Goal: Transaction & Acquisition: Obtain resource

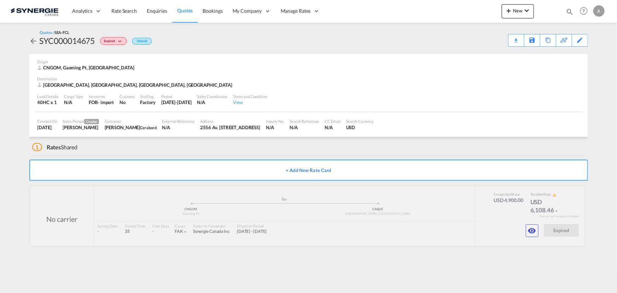
click at [192, 12] on span "Quotes" at bounding box center [185, 10] width 16 height 6
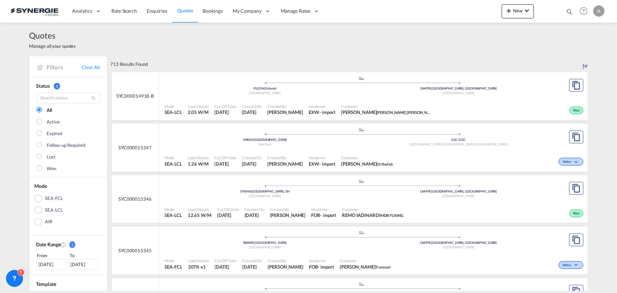
click at [569, 10] on md-icon "icon-magnify" at bounding box center [570, 12] width 8 height 8
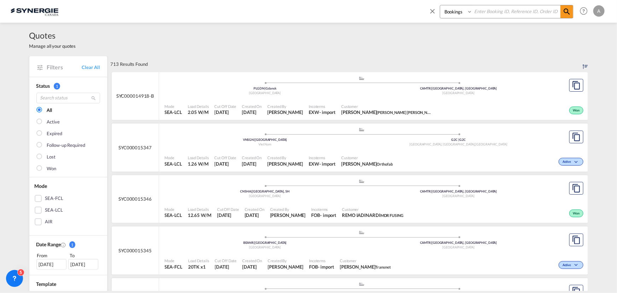
drag, startPoint x: 410, startPoint y: 41, endPoint x: 338, endPoint y: 55, distance: 73.2
click at [407, 42] on div "Quotes Manage all your quotes" at bounding box center [308, 40] width 559 height 34
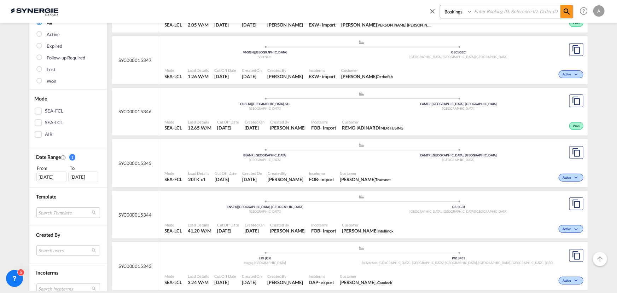
scroll to position [161, 0]
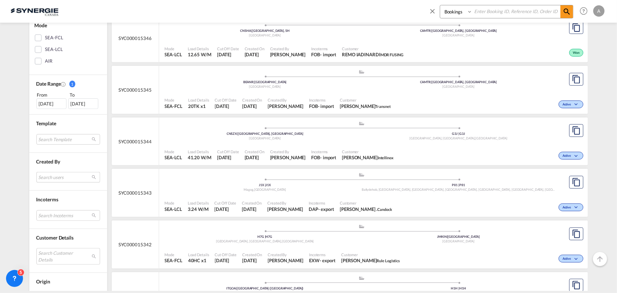
click at [48, 173] on md-select "Search users dinesh Kumar dinesh.kumar@freightify.com sugan T sugantha.rajan@fr…" at bounding box center [68, 177] width 64 height 11
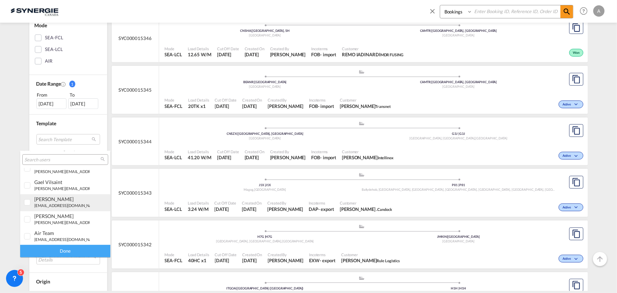
click at [44, 209] on md-option "daniel Dico d.dico@synergiecanada.com" at bounding box center [65, 202] width 90 height 17
click at [56, 248] on div "Done" at bounding box center [65, 251] width 90 height 12
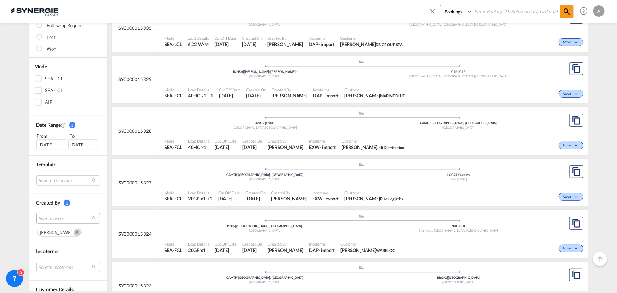
scroll to position [128, 0]
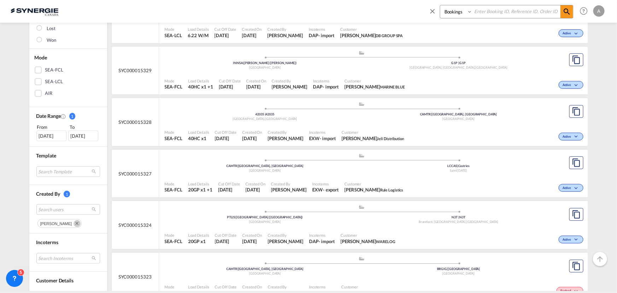
click at [47, 134] on div "[DATE]" at bounding box center [51, 135] width 30 height 11
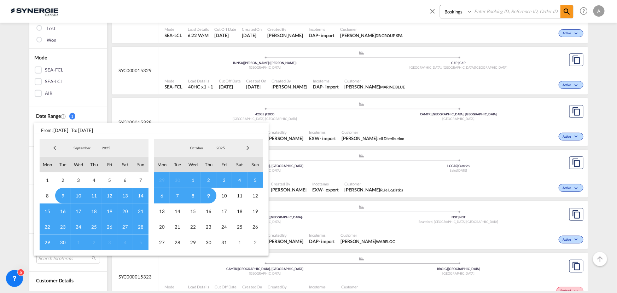
click at [165, 193] on span "6" at bounding box center [162, 196] width 16 height 16
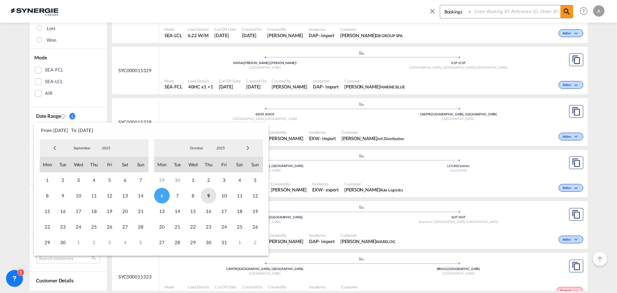
click at [206, 197] on span "9" at bounding box center [209, 196] width 16 height 16
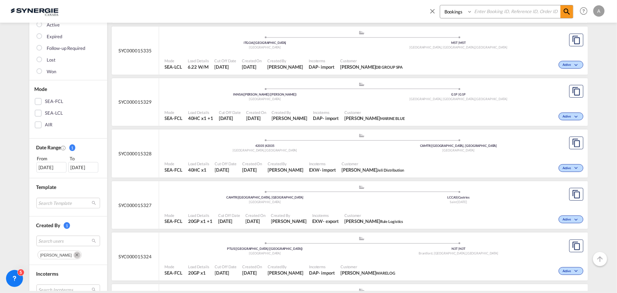
scroll to position [175, 0]
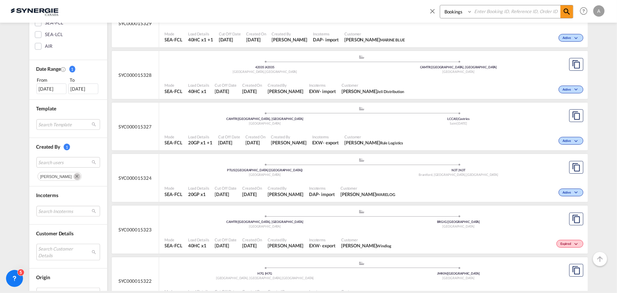
click at [74, 176] on md-icon "Remove" at bounding box center [77, 176] width 7 height 7
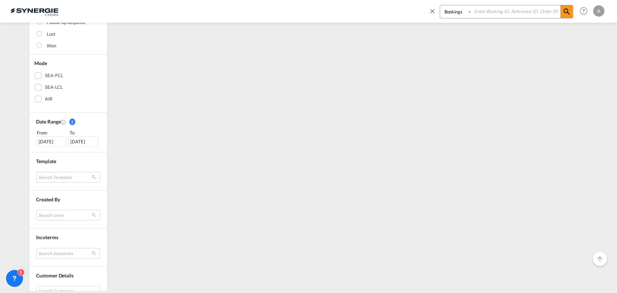
scroll to position [128, 0]
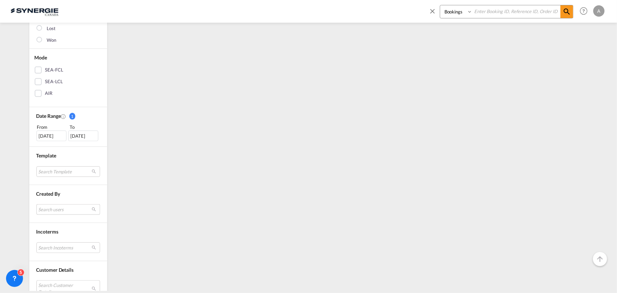
click at [50, 210] on md-select "Search users" at bounding box center [68, 209] width 64 height 11
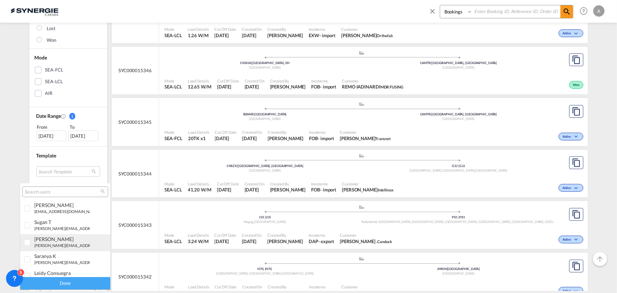
scroll to position [32, 0]
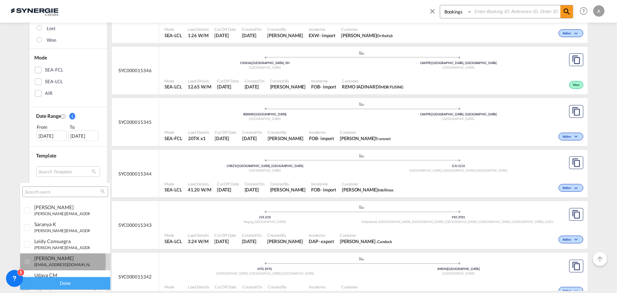
click at [45, 262] on small "[EMAIL_ADDRESS][DOMAIN_NAME]" at bounding box center [66, 264] width 65 height 5
click at [75, 283] on div "Done" at bounding box center [65, 283] width 90 height 12
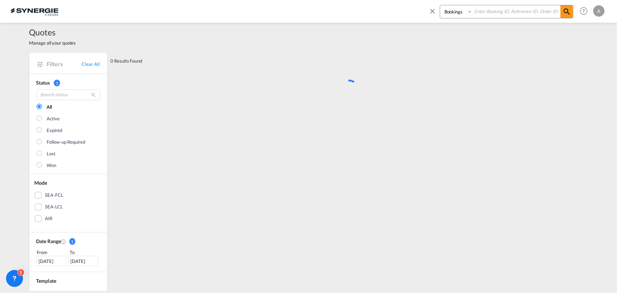
scroll to position [0, 0]
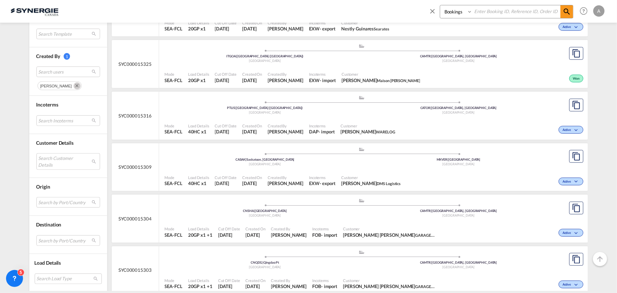
click at [74, 86] on md-icon "Remove" at bounding box center [77, 85] width 7 height 7
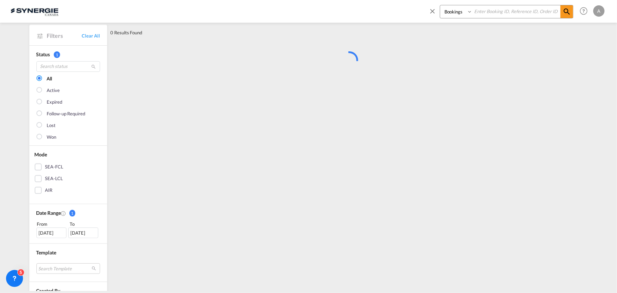
scroll to position [161, 0]
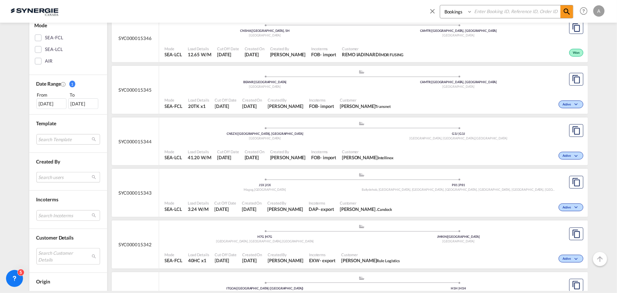
click at [53, 174] on md-select "Search users" at bounding box center [68, 177] width 64 height 11
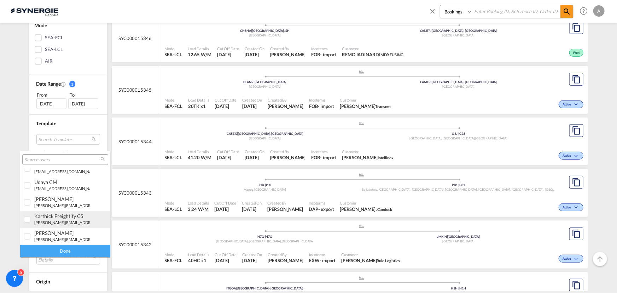
scroll to position [96, 0]
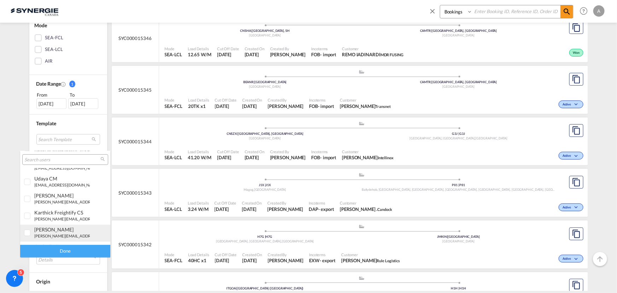
click at [52, 231] on div "[PERSON_NAME]" at bounding box center [62, 229] width 56 height 6
click at [63, 248] on div "Done" at bounding box center [65, 251] width 90 height 12
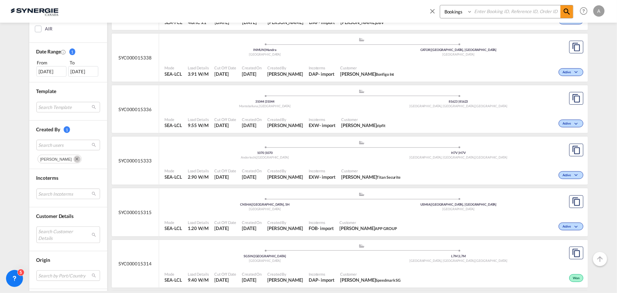
scroll to position [225, 0]
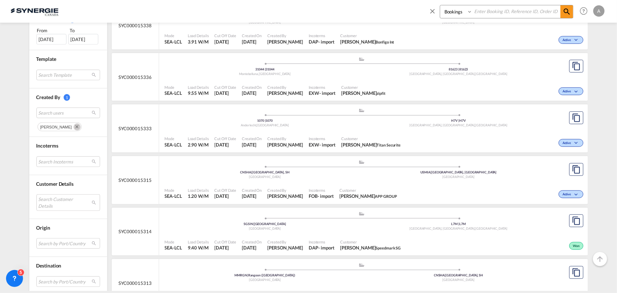
click at [57, 121] on md-chips-wrap "rosa ho" at bounding box center [68, 126] width 64 height 11
click at [74, 127] on md-icon "Remove" at bounding box center [77, 126] width 7 height 7
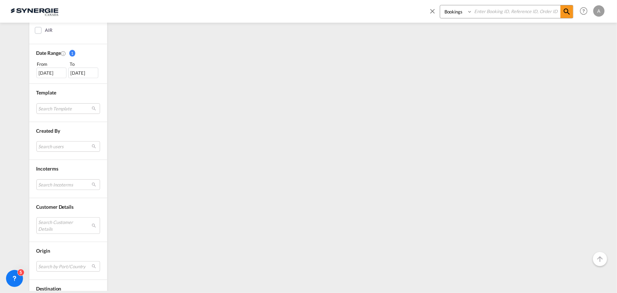
scroll to position [192, 0]
click at [55, 147] on md-select "Search users" at bounding box center [68, 145] width 64 height 11
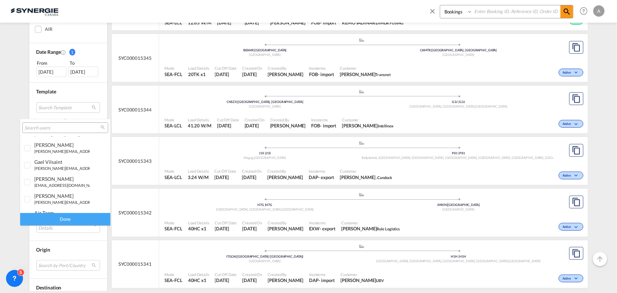
scroll to position [161, 0]
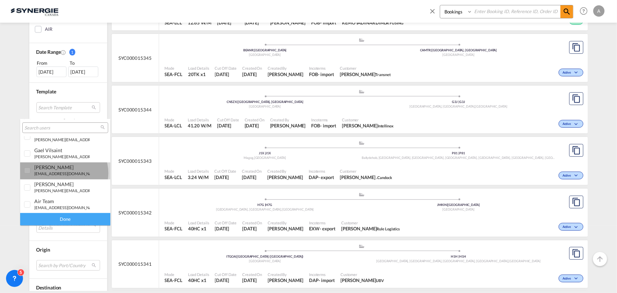
click at [64, 173] on small "[EMAIL_ADDRESS][DOMAIN_NAME]" at bounding box center [66, 173] width 65 height 5
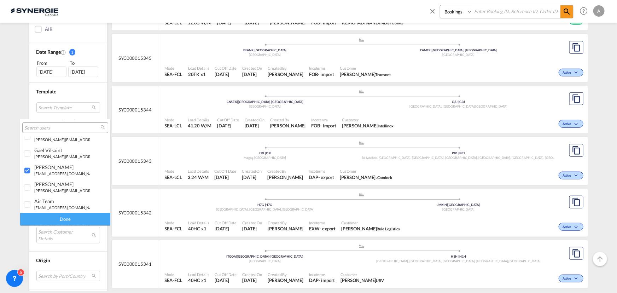
click at [57, 222] on div "Done" at bounding box center [65, 219] width 90 height 12
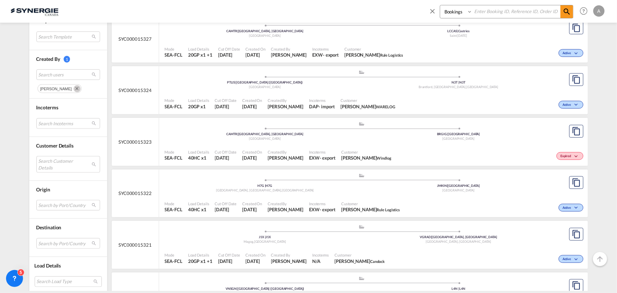
scroll to position [321, 0]
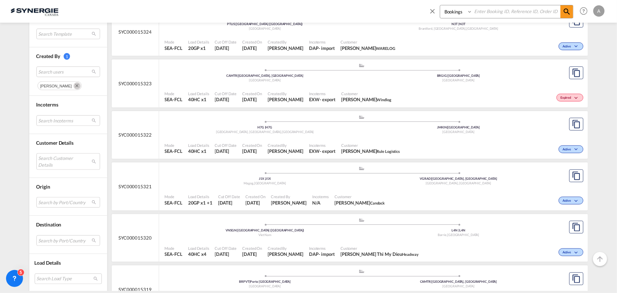
click at [74, 85] on md-icon "Remove" at bounding box center [77, 85] width 7 height 7
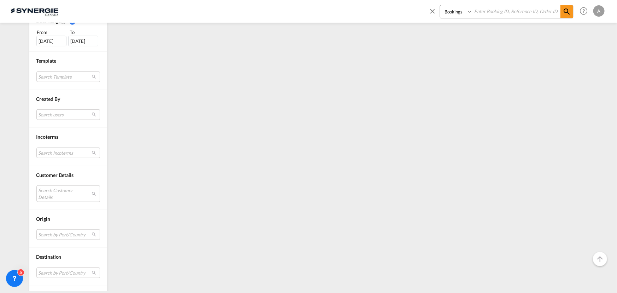
scroll to position [225, 0]
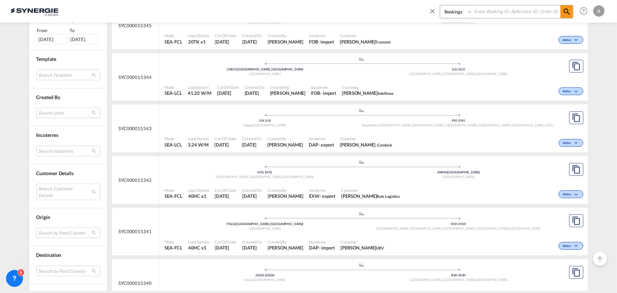
click at [53, 112] on md-select "Search users" at bounding box center [68, 112] width 64 height 11
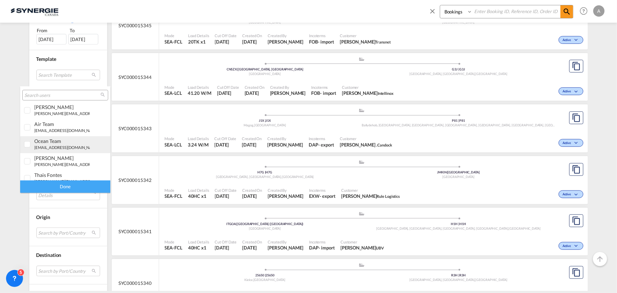
scroll to position [211, 0]
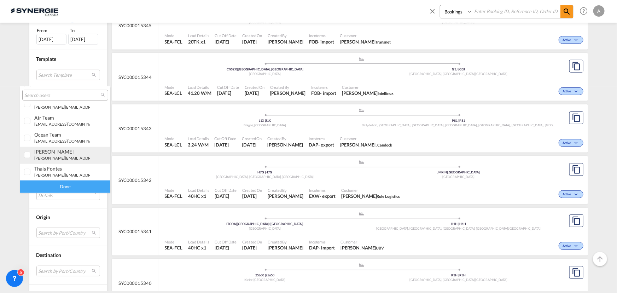
click at [57, 155] on div "pablo Gomez Saldarriaga p.gomez@gosynergie.com" at bounding box center [62, 155] width 56 height 12
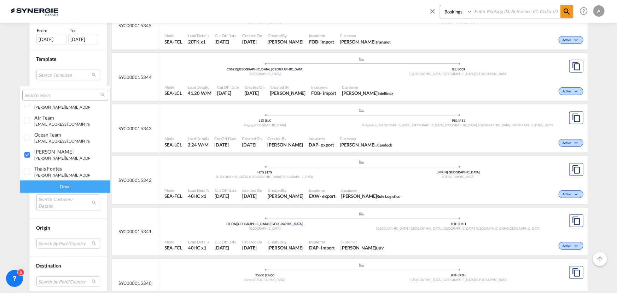
click at [67, 184] on div "Done" at bounding box center [65, 186] width 90 height 12
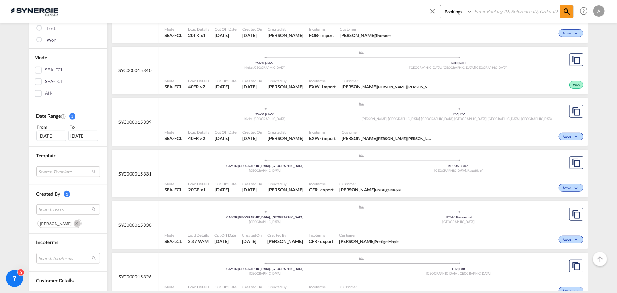
scroll to position [289, 0]
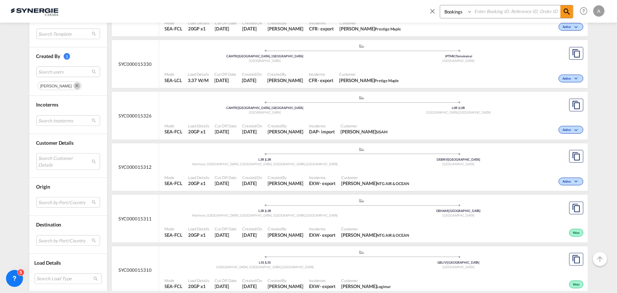
click at [81, 86] on md-icon "Remove" at bounding box center [77, 85] width 7 height 7
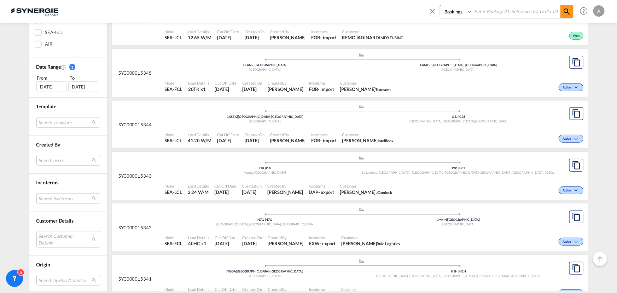
scroll to position [225, 0]
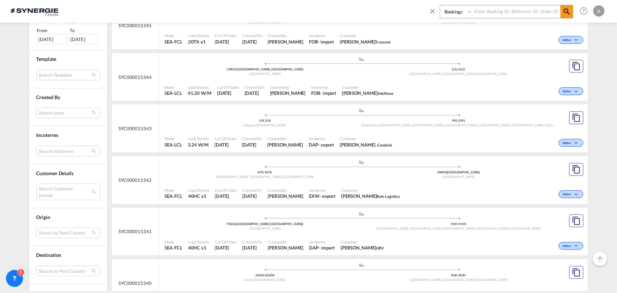
click at [60, 109] on md-select "Search users" at bounding box center [68, 112] width 64 height 11
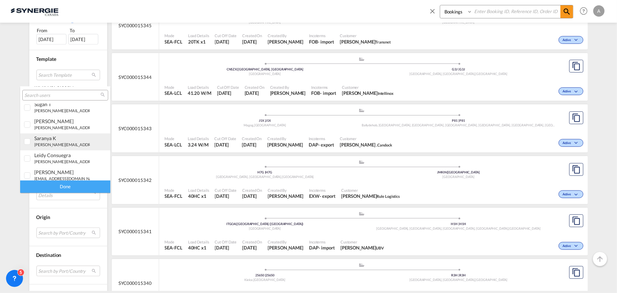
scroll to position [32, 0]
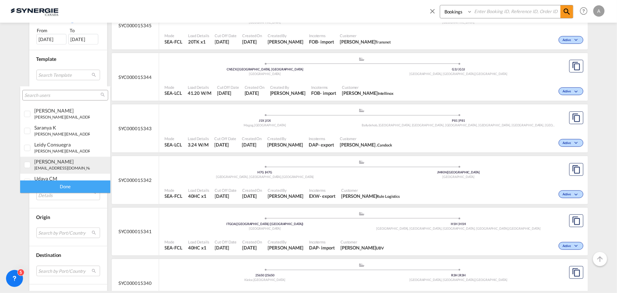
click at [57, 164] on div "adriana Groposila a.groposila@synergiecanada.com" at bounding box center [62, 164] width 56 height 12
click at [57, 185] on div "Done" at bounding box center [65, 186] width 90 height 12
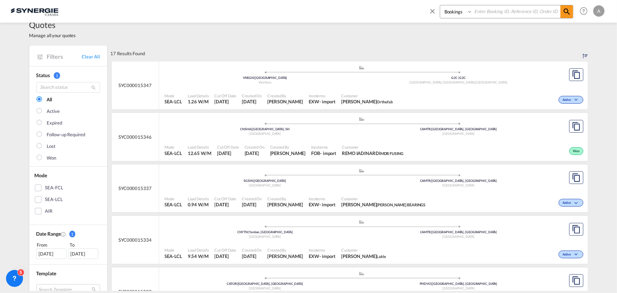
scroll to position [0, 0]
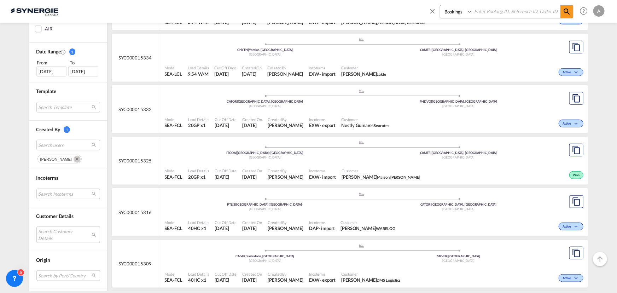
click at [74, 161] on md-icon "Remove" at bounding box center [77, 159] width 7 height 7
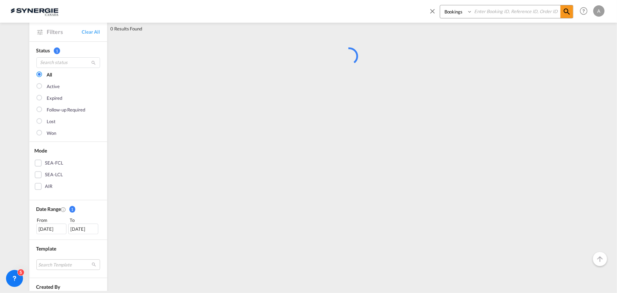
scroll to position [161, 0]
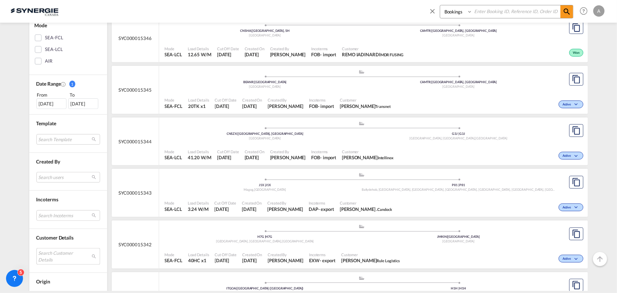
click at [55, 252] on md-select "Search Customer Details user name user thomas may thomasmay@zipfit.com | zipfit…" at bounding box center [68, 256] width 64 height 16
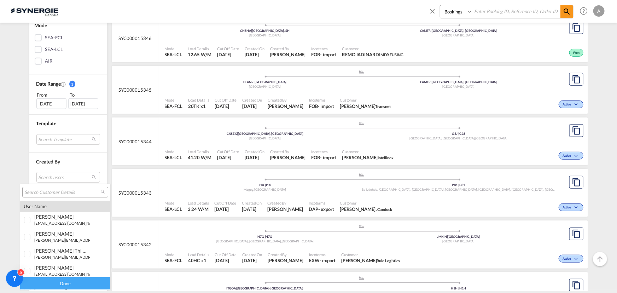
click at [51, 194] on input "search" at bounding box center [62, 192] width 76 height 6
paste input "alex@valfei.com"
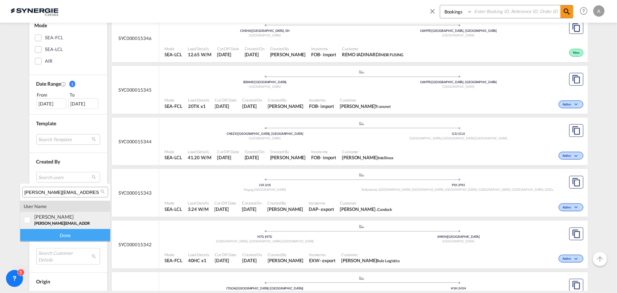
type input "alex@valfei.com"
click at [43, 217] on div "alexandra Veilleux" at bounding box center [62, 217] width 56 height 6
click at [48, 233] on div "Done" at bounding box center [65, 235] width 90 height 12
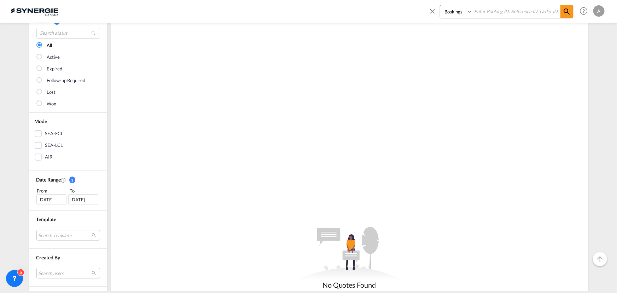
scroll to position [128, 0]
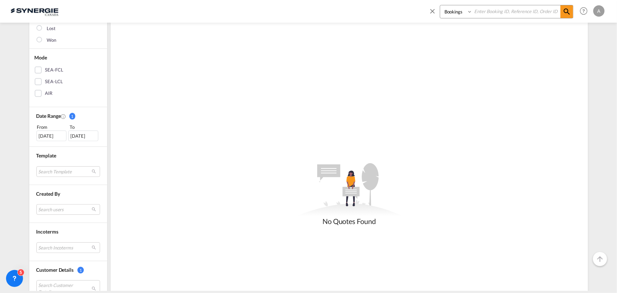
click at [51, 130] on div "06 Oct 2025" at bounding box center [51, 135] width 30 height 11
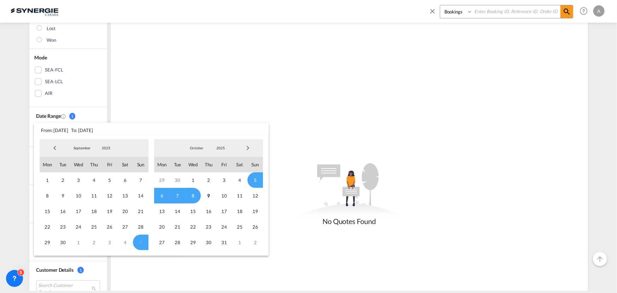
click at [107, 151] on md-select-value "2025" at bounding box center [106, 148] width 24 height 11
click at [104, 117] on md-option "2023" at bounding box center [113, 114] width 48 height 17
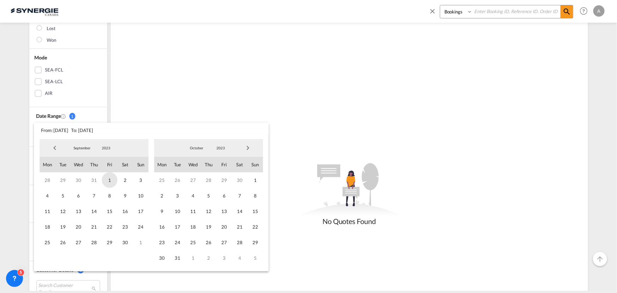
click at [106, 181] on span "1" at bounding box center [110, 180] width 16 height 16
click at [233, 148] on div at bounding box center [248, 148] width 30 height 14
click at [222, 149] on span "2023" at bounding box center [220, 147] width 23 height 5
click at [214, 181] on md-option "2025" at bounding box center [227, 182] width 48 height 17
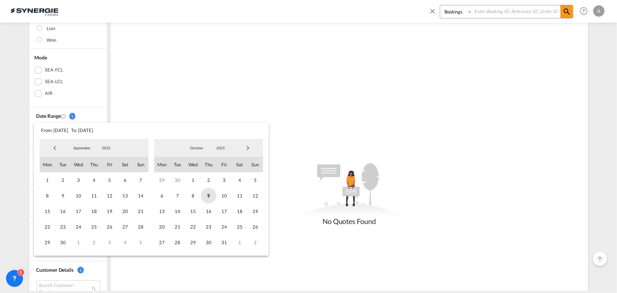
click at [204, 197] on span "9" at bounding box center [209, 196] width 16 height 16
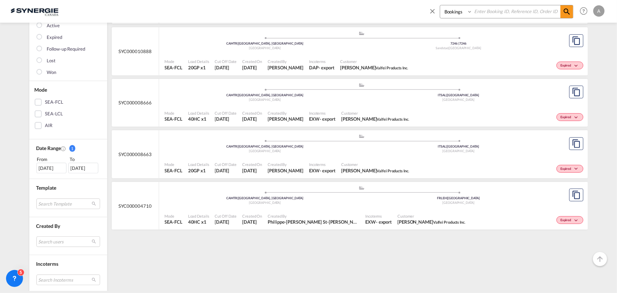
scroll to position [0, 0]
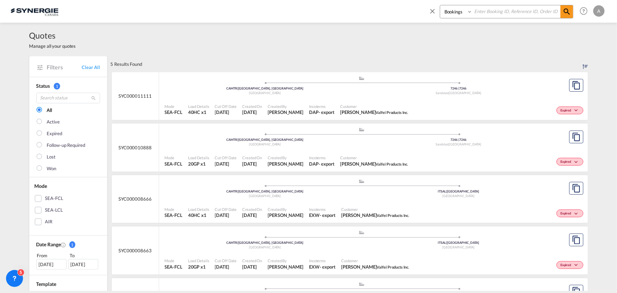
click at [336, 96] on div ".a{fill:#aaa8ad;} .a{fill:#aaa8ad;} CAMTR | Montreal, QC Canada 7246 | 7246 San…" at bounding box center [362, 86] width 394 height 21
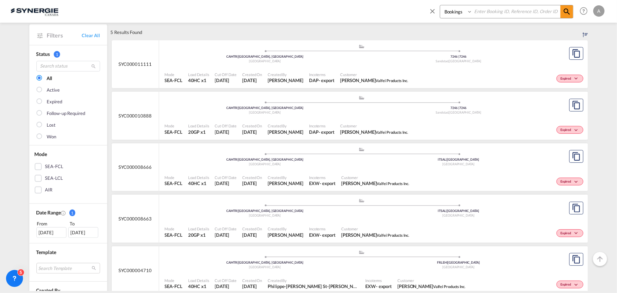
click at [278, 125] on span "Created By" at bounding box center [286, 125] width 36 height 5
click at [314, 173] on div "Incoterms EXW - export" at bounding box center [322, 181] width 32 height 18
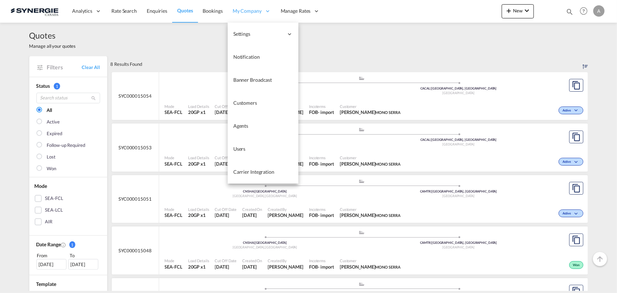
scroll to position [64, 0]
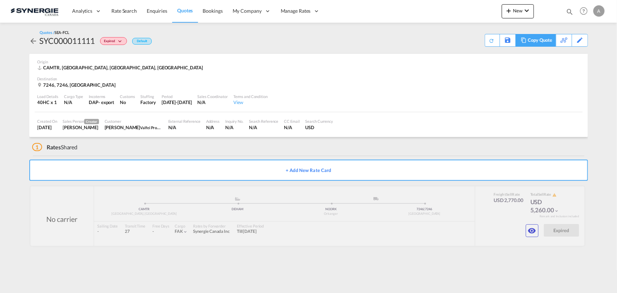
click at [518, 42] on div "Copy Quote" at bounding box center [536, 40] width 40 height 13
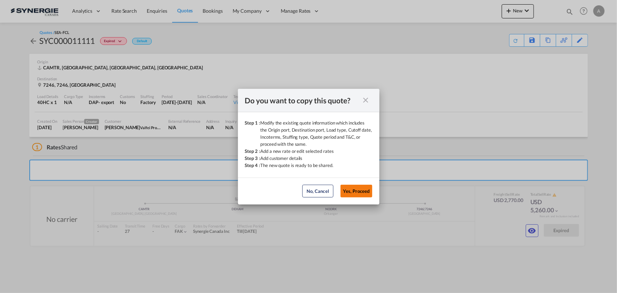
click at [362, 185] on button "Yes, Proceed" at bounding box center [357, 191] width 32 height 13
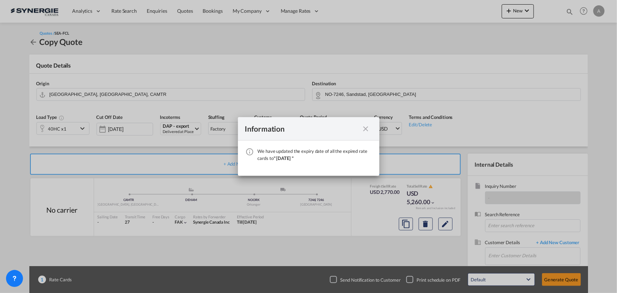
click at [368, 132] on md-icon "icon-close fg-AAA8AD cursor" at bounding box center [366, 128] width 8 height 8
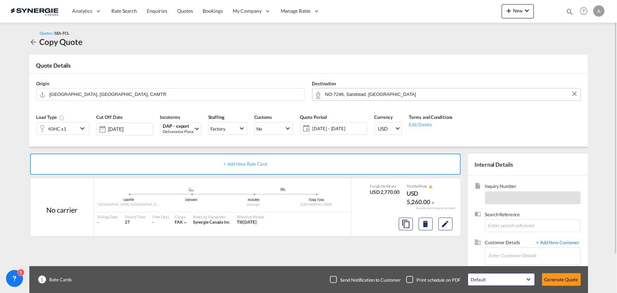
click at [406, 94] on input "NO-7246, Sandstad, Sør-Trøndelag" at bounding box center [451, 94] width 252 height 12
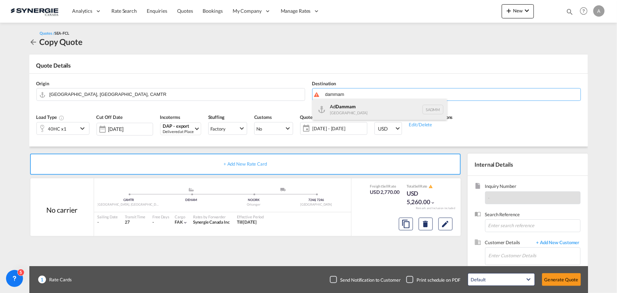
click at [341, 109] on div "Ad Dammam Saudi Arabia SADMM" at bounding box center [380, 109] width 134 height 21
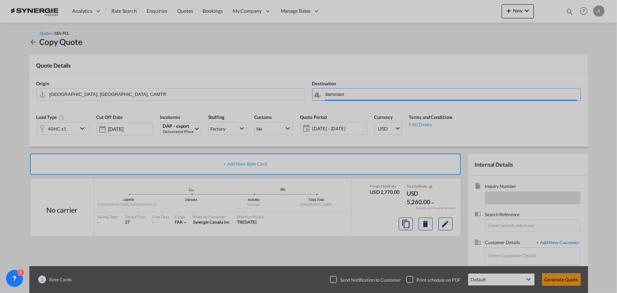
type input "Ad Dammam, SADMM"
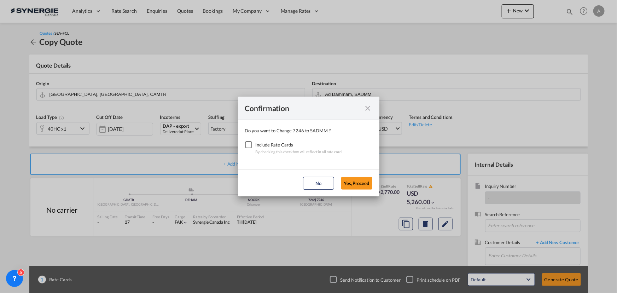
click at [252, 146] on div "Checkbox No Ink" at bounding box center [248, 144] width 7 height 7
click at [360, 182] on button "Yes,Proceed" at bounding box center [356, 183] width 31 height 13
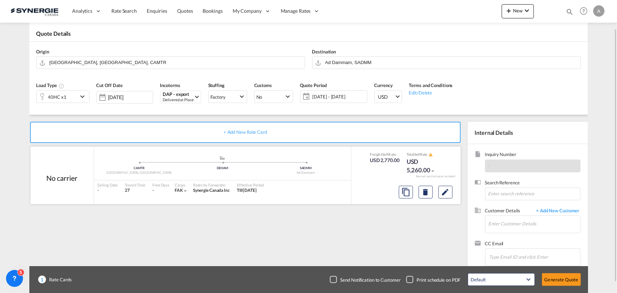
scroll to position [44, 0]
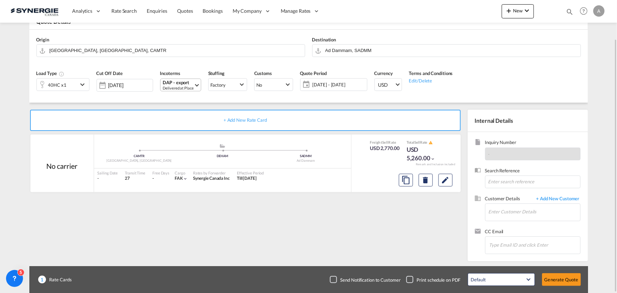
click at [174, 87] on div "Delivered at Place" at bounding box center [178, 87] width 31 height 5
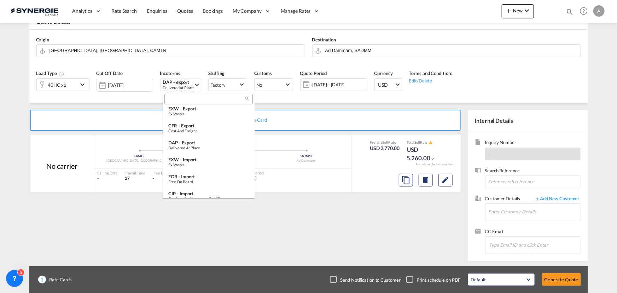
click at [184, 97] on input "search" at bounding box center [206, 99] width 79 height 6
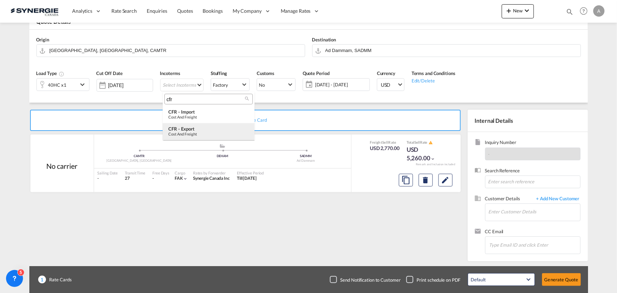
type input "cfr"
click at [192, 127] on div "CFR - export" at bounding box center [208, 129] width 81 height 6
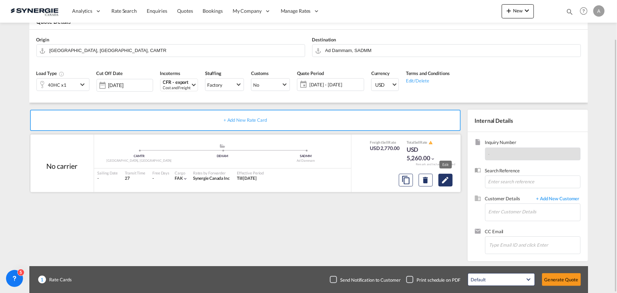
click at [449, 180] on md-icon "Edit" at bounding box center [445, 180] width 8 height 8
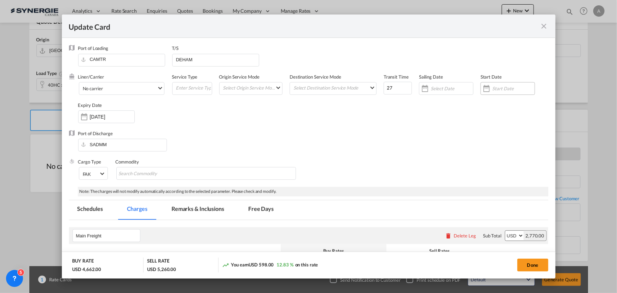
click at [504, 89] on input "Update CardPort of ..." at bounding box center [513, 89] width 42 height 6
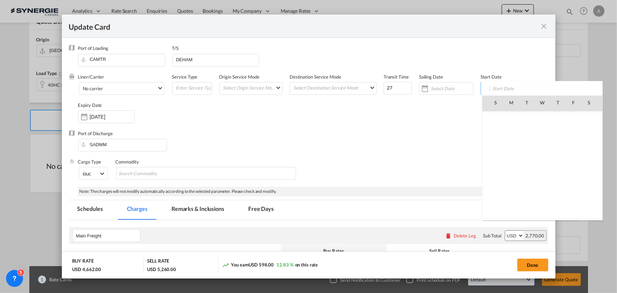
scroll to position [163893, 0]
click at [553, 134] on span "9" at bounding box center [558, 133] width 15 height 15
type input "[DATE]"
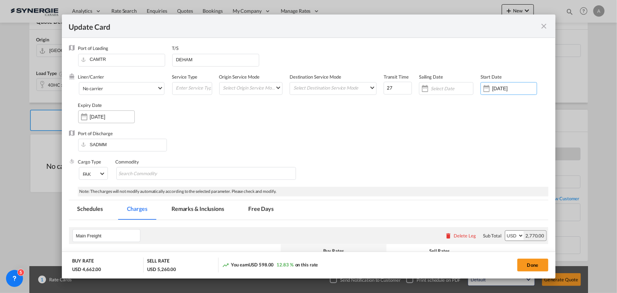
click at [120, 118] on input "08 Nov 2025" at bounding box center [112, 117] width 45 height 6
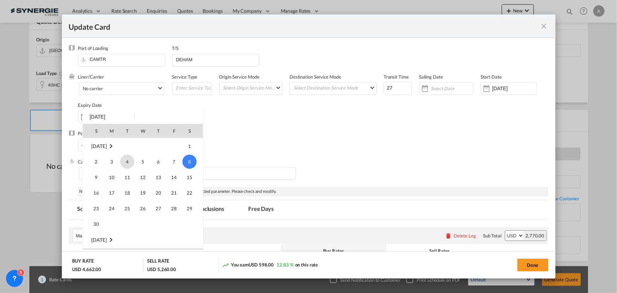
scroll to position [62, 0]
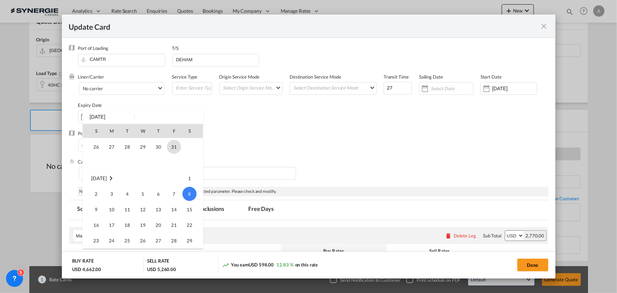
click at [174, 146] on span "31" at bounding box center [174, 147] width 14 height 14
type input "31 Oct 2025"
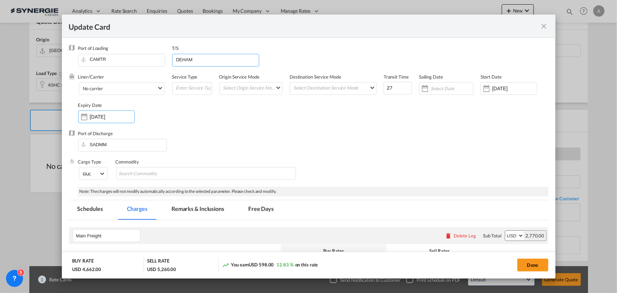
click at [66, 59] on md-dialog-content "Port of Loading CAMTR T/S DEHAM Liner/Carrier No carrier Atlantic Container Lin…" at bounding box center [309, 158] width 494 height 240
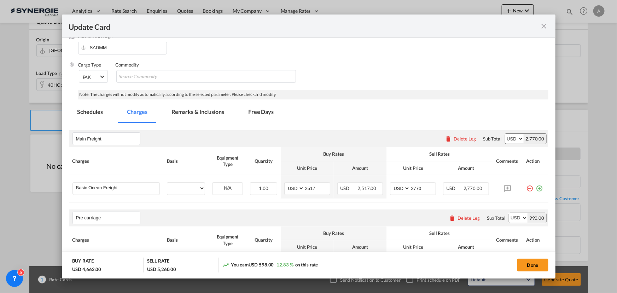
scroll to position [128, 0]
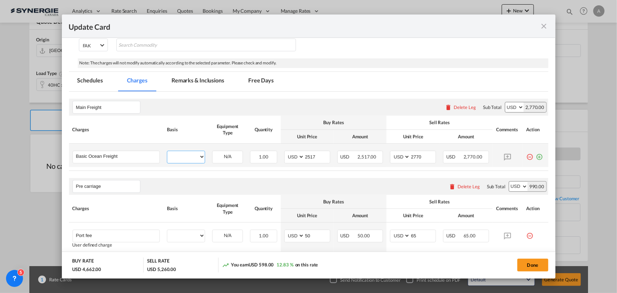
click at [184, 155] on select "Update CardPort of ..." at bounding box center [185, 156] width 37 height 11
click at [252, 103] on div "Main Freight Please enter leg name Leg Name Already Exists Delete Leg Sub Total…" at bounding box center [308, 107] width 479 height 17
click at [198, 154] on select "Update CardPort of ..." at bounding box center [185, 156] width 37 height 11
click at [91, 155] on input "Basic Ocean Freight" at bounding box center [118, 156] width 84 height 11
click at [133, 157] on input "Basic Ocean Freight" at bounding box center [118, 156] width 84 height 11
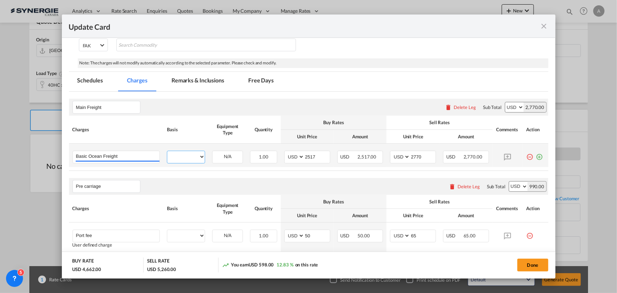
drag, startPoint x: 179, startPoint y: 157, endPoint x: 186, endPoint y: 157, distance: 6.7
click at [179, 157] on select "Update CardPort of ..." at bounding box center [185, 156] width 37 height 11
drag, startPoint x: 534, startPoint y: 268, endPoint x: 508, endPoint y: 255, distance: 28.9
click at [534, 268] on button "Done" at bounding box center [532, 264] width 31 height 13
type input "08 Oct 2025"
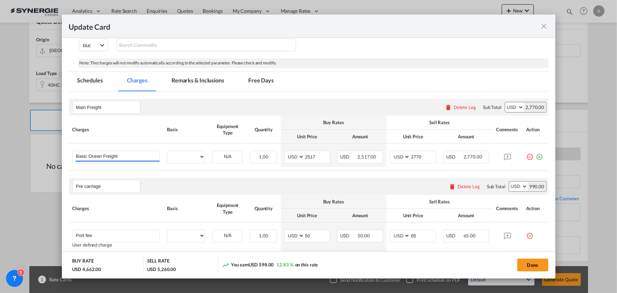
type input "30 Oct 2025"
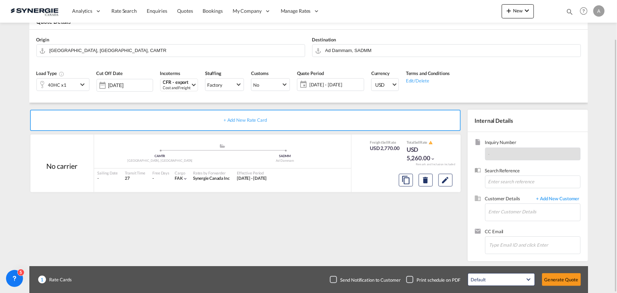
click at [74, 85] on div "40HC x1" at bounding box center [57, 85] width 41 height 12
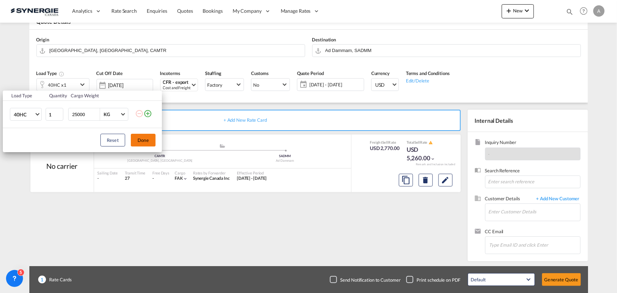
click at [144, 141] on button "Done" at bounding box center [143, 140] width 25 height 13
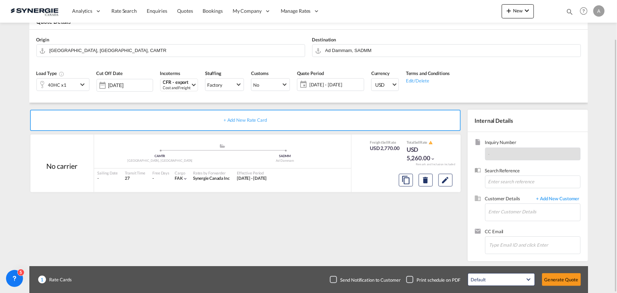
click at [335, 80] on span "09 Oct - 08 Nov 2025" at bounding box center [336, 85] width 56 height 10
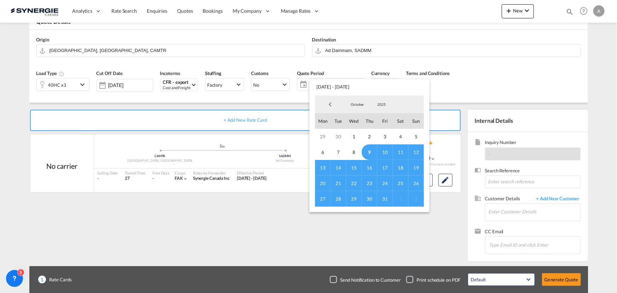
click at [372, 151] on span "9" at bounding box center [370, 152] width 16 height 16
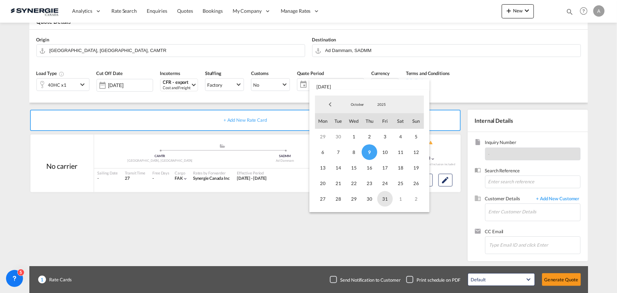
click at [385, 200] on span "31" at bounding box center [385, 199] width 16 height 16
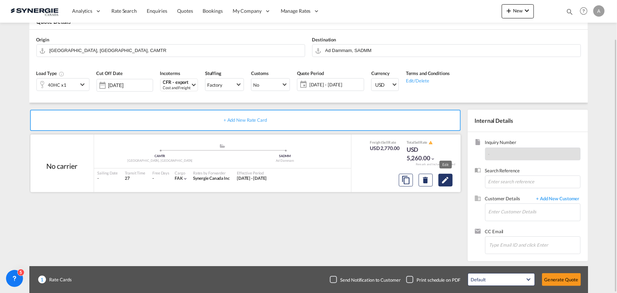
click at [444, 181] on md-icon "Edit" at bounding box center [445, 180] width 8 height 8
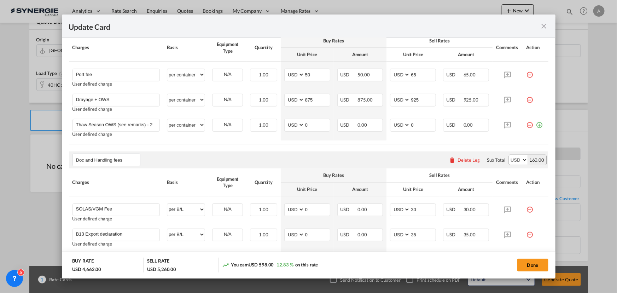
scroll to position [257, 0]
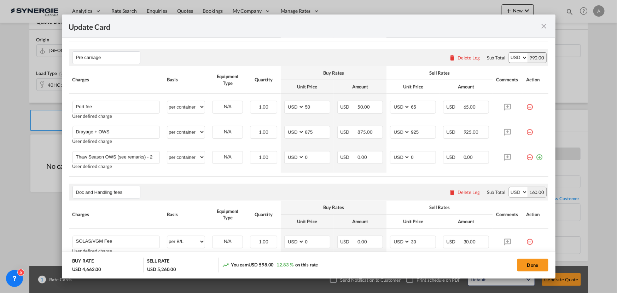
click at [527, 158] on md-icon "icon-minus-circle-outline red-400-fg" at bounding box center [530, 154] width 7 height 7
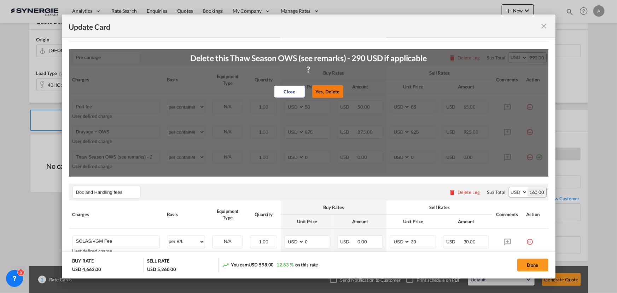
click at [323, 94] on button "Yes, Delete" at bounding box center [327, 91] width 31 height 13
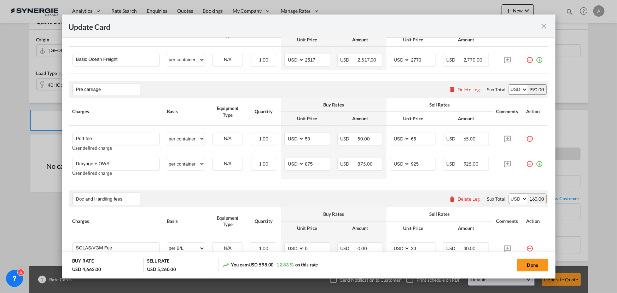
scroll to position [225, 0]
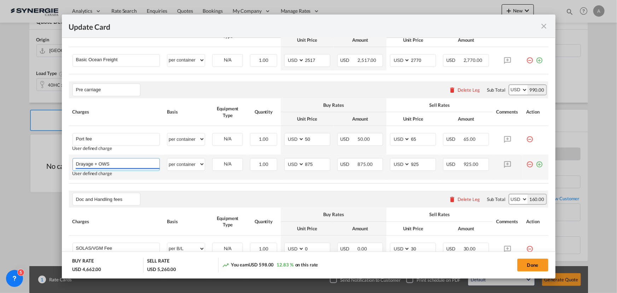
drag, startPoint x: 120, startPoint y: 165, endPoint x: 97, endPoint y: 165, distance: 23.3
click at [97, 165] on input "Drayage + OWS" at bounding box center [118, 163] width 84 height 11
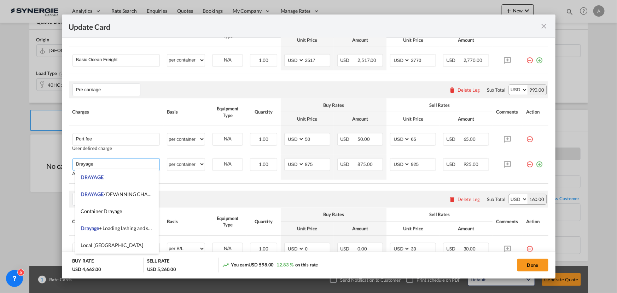
type input "Drayage"
click at [154, 119] on th "Charges" at bounding box center [116, 112] width 95 height 28
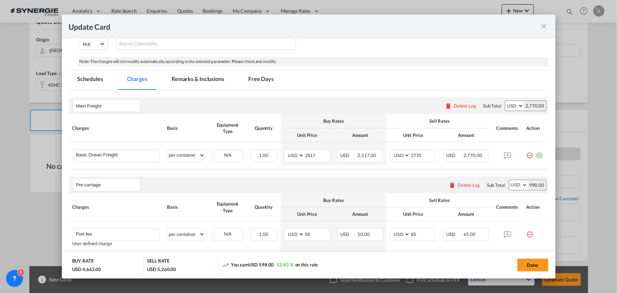
scroll to position [64, 0]
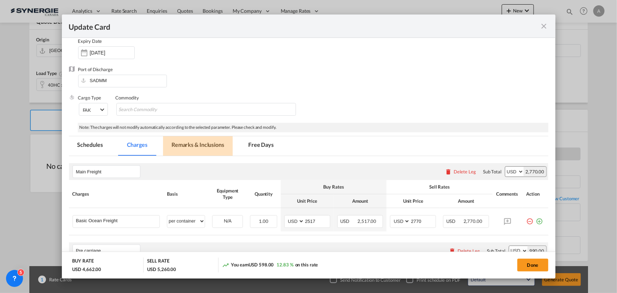
click at [177, 146] on md-tab-item "Remarks & Inclusions" at bounding box center [198, 145] width 70 height 19
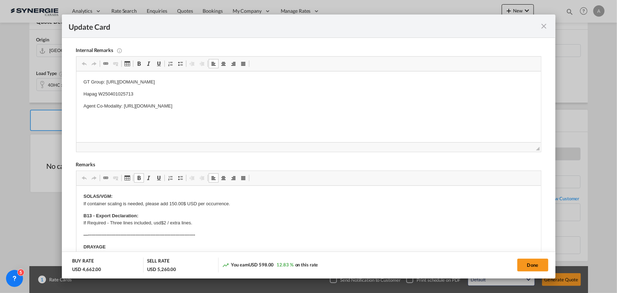
scroll to position [150, 0]
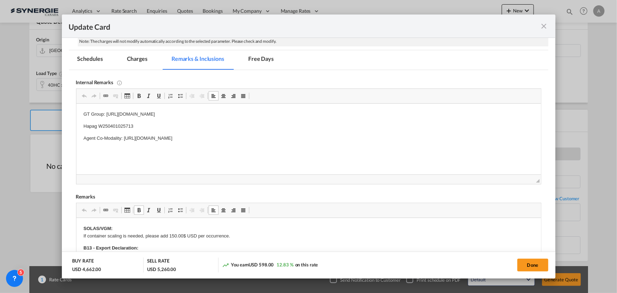
drag, startPoint x: 317, startPoint y: 114, endPoint x: 313, endPoint y: 112, distance: 4.6
click at [317, 114] on p "GT Group: https://app.frontapp.com/open/cnv_pc4o8zz?key=4dpn274B-k-Ubvns99oy3CJ…" at bounding box center [308, 114] width 451 height 7
drag, startPoint x: 312, startPoint y: 112, endPoint x: 121, endPoint y: 218, distance: 218.3
click at [76, 115] on html "GT Group: https://app.frontapp.com/open/cnv_pc4o8zz?key=4dpn274B-k-Ubvns99oy3CJ…" at bounding box center [308, 132] width 465 height 57
click at [140, 124] on p "Hapag W250401025713" at bounding box center [308, 126] width 451 height 7
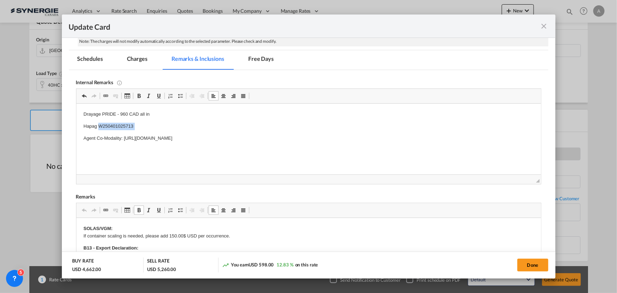
drag, startPoint x: 129, startPoint y: 125, endPoint x: 103, endPoint y: 127, distance: 25.9
click at [103, 127] on p "Hapag W250401025713" at bounding box center [308, 126] width 451 height 7
drag, startPoint x: 233, startPoint y: 132, endPoint x: 239, endPoint y: 133, distance: 6.4
click at [235, 132] on body "Drayage PRIDE - 960 CAD all in Hapag Agent Co-Modality: https://app.frontapp.co…" at bounding box center [308, 132] width 451 height 43
drag, startPoint x: 303, startPoint y: 134, endPoint x: 313, endPoint y: 137, distance: 10.3
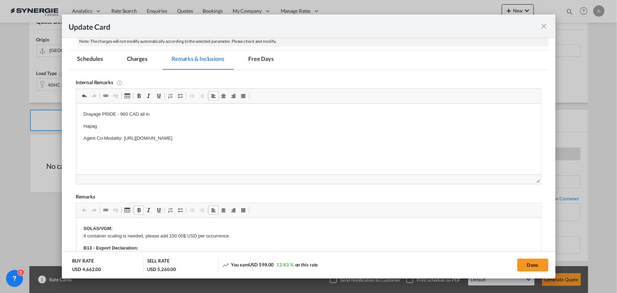
click at [304, 135] on p "Agent Co-Modality: https://app.frontapp.com/open/cnv_pc4gslr?key=bbkI6QylBbjGOm…" at bounding box center [308, 138] width 451 height 7
drag, startPoint x: 311, startPoint y: 137, endPoint x: -45, endPoint y: 139, distance: 355.7
click at [76, 139] on html "Drayage PRIDE - 960 CAD all in Hapag Agent Co-Modality: https://app.frontapp.co…" at bounding box center [308, 132] width 465 height 57
click at [124, 61] on md-tab-item "Charges" at bounding box center [136, 59] width 37 height 19
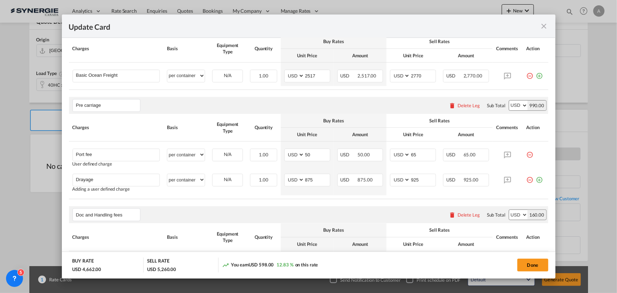
scroll to position [246, 0]
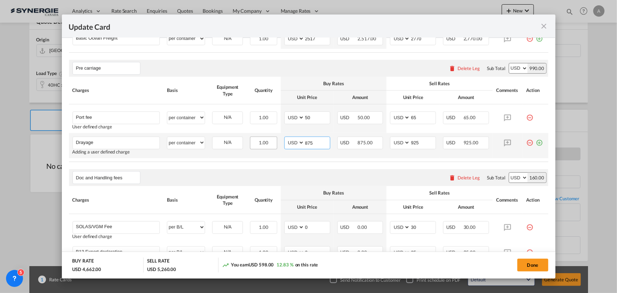
drag, startPoint x: 313, startPoint y: 143, endPoint x: 265, endPoint y: 143, distance: 48.4
click at [265, 143] on tr "Drayage Please Enter User Defined Charges Cannot Be Published Adding a user def…" at bounding box center [308, 145] width 479 height 25
type input "717"
type input "770"
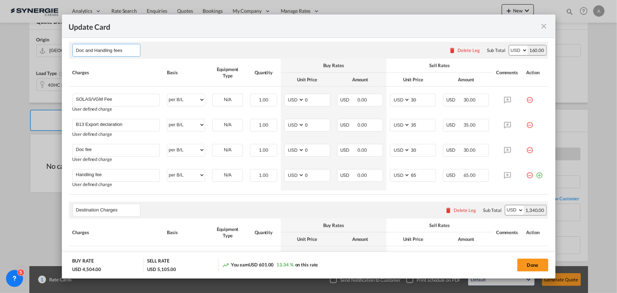
scroll to position [279, 0]
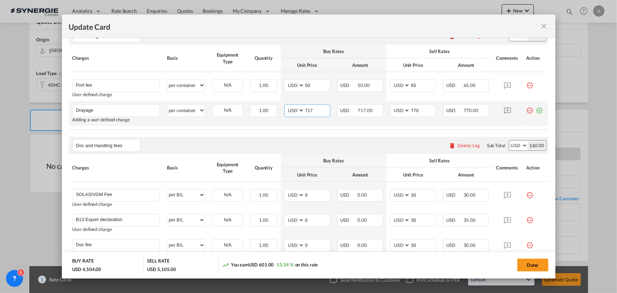
drag, startPoint x: 312, startPoint y: 110, endPoint x: 203, endPoint y: 122, distance: 109.5
click at [207, 123] on tr "Drayage Please Enter User Defined Charges Cannot Be Published Adding a user def…" at bounding box center [308, 113] width 479 height 25
type input "386"
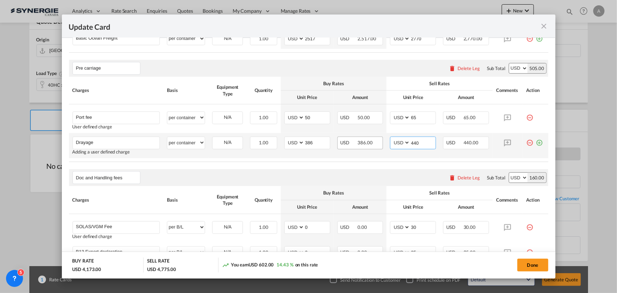
drag, startPoint x: 393, startPoint y: 144, endPoint x: 372, endPoint y: 145, distance: 20.5
click at [372, 145] on tr "Drayage Please Enter User Defined Charges Cannot Be Published Adding a user def…" at bounding box center [308, 145] width 479 height 25
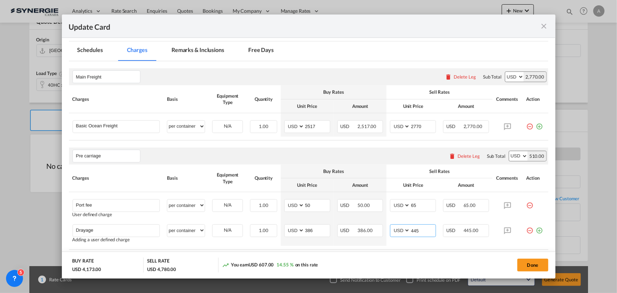
scroll to position [150, 0]
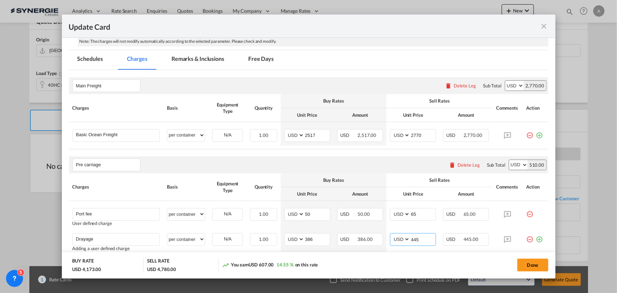
type input "445"
click at [208, 61] on md-tab-item "Remarks & Inclusions" at bounding box center [198, 59] width 70 height 19
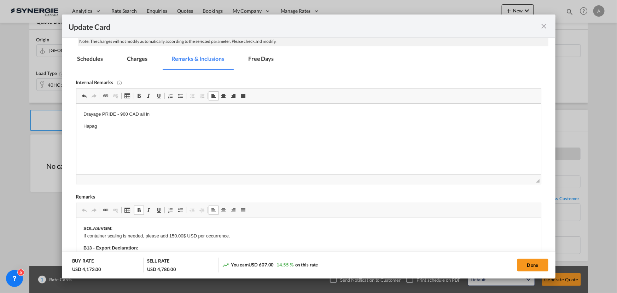
scroll to position [214, 0]
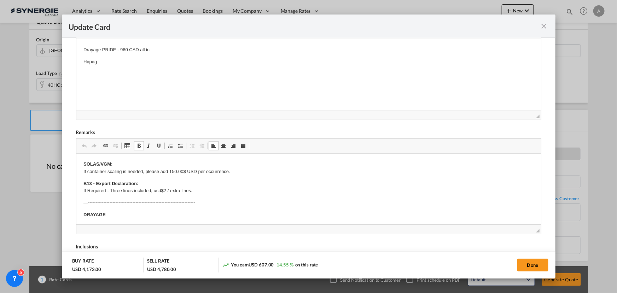
click at [122, 50] on p "Drayage PRIDE - 960 CAD all in" at bounding box center [308, 49] width 451 height 7
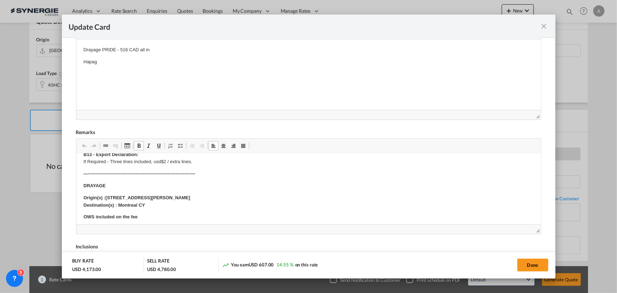
scroll to position [32, 0]
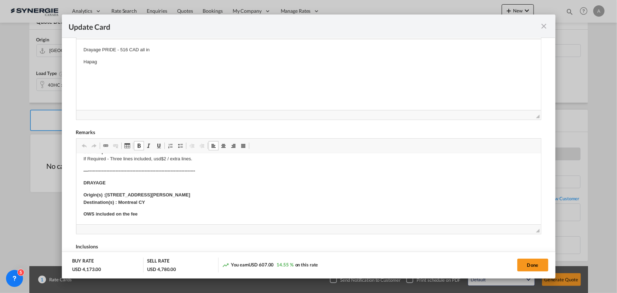
drag, startPoint x: 199, startPoint y: 192, endPoint x: 220, endPoint y: 193, distance: 20.9
click at [190, 192] on strong "Origin(s) :4435 Avenue George Bornais, Shawinigan, PQ, G9N 6T5 Destination(s) :…" at bounding box center [136, 198] width 107 height 13
drag, startPoint x: 231, startPoint y: 194, endPoint x: 107, endPoint y: 189, distance: 123.8
drag, startPoint x: 140, startPoint y: 213, endPoint x: 52, endPoint y: 215, distance: 87.4
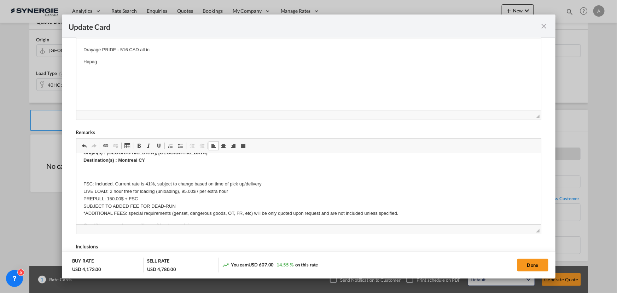
scroll to position [64, 0]
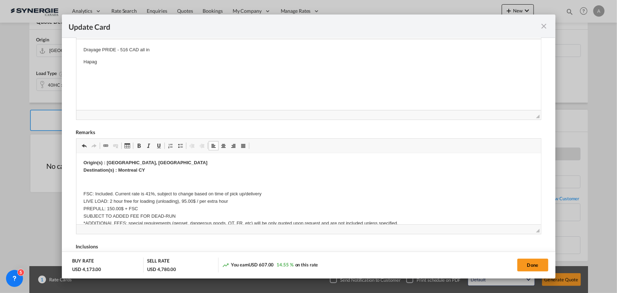
click at [144, 192] on p "FSC: Included. Current rate is 41%, subject to change based on time of pick up/…" at bounding box center [308, 208] width 451 height 37
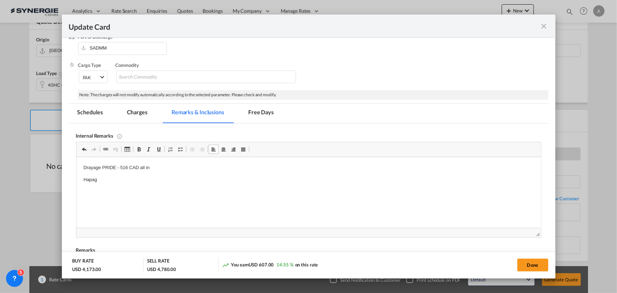
scroll to position [86, 0]
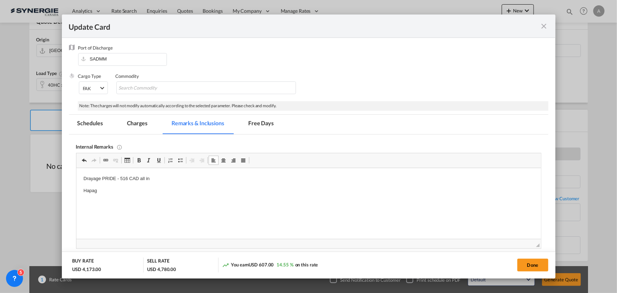
click at [133, 121] on md-tab-item "Charges" at bounding box center [136, 124] width 37 height 19
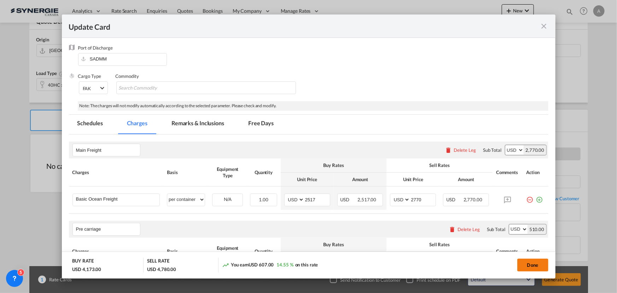
click at [536, 261] on button "Done" at bounding box center [532, 264] width 31 height 13
type input "08 Oct 2025"
type input "30 Oct 2025"
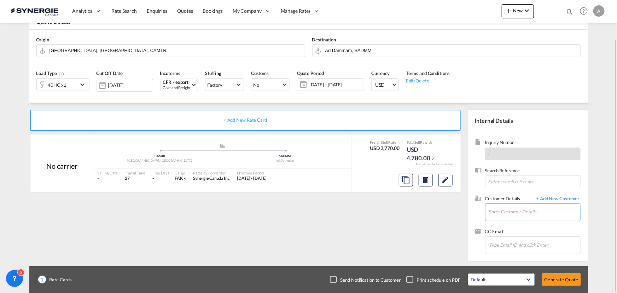
click at [519, 211] on input "Enter Customer Details" at bounding box center [535, 212] width 92 height 16
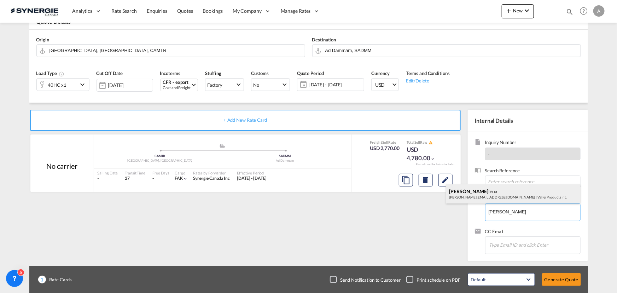
click at [492, 192] on div "Alexandra Veil leux alex@valfei.com | Valfei Products Inc." at bounding box center [513, 193] width 134 height 19
type input "Valfei Products Inc., Alexandra Veilleux, alex@valfei.com"
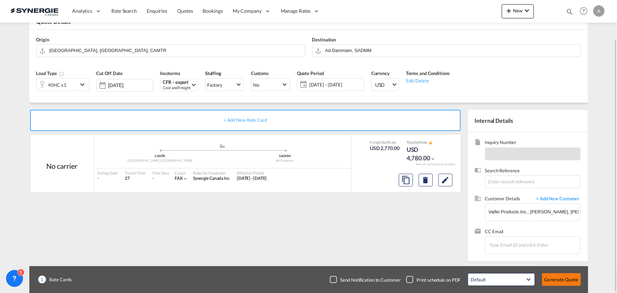
click at [554, 278] on button "Generate Quote" at bounding box center [561, 279] width 39 height 13
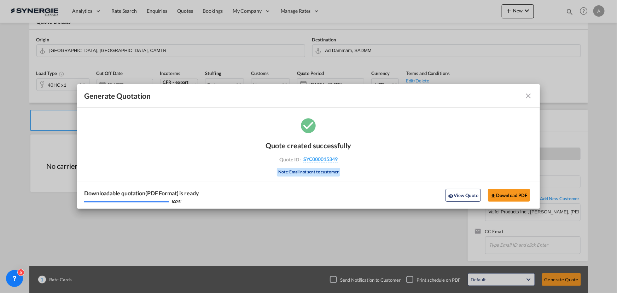
drag, startPoint x: 462, startPoint y: 193, endPoint x: 459, endPoint y: 198, distance: 6.2
click at [462, 194] on button "View Quote" at bounding box center [463, 195] width 35 height 13
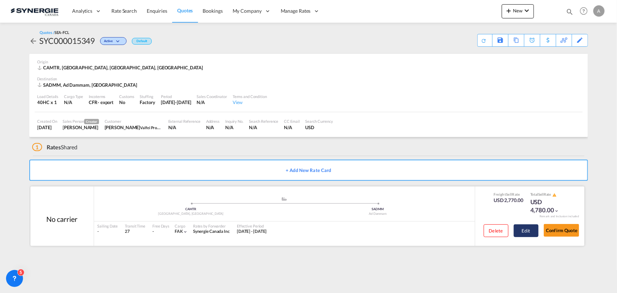
click at [529, 231] on button "Edit" at bounding box center [526, 230] width 25 height 13
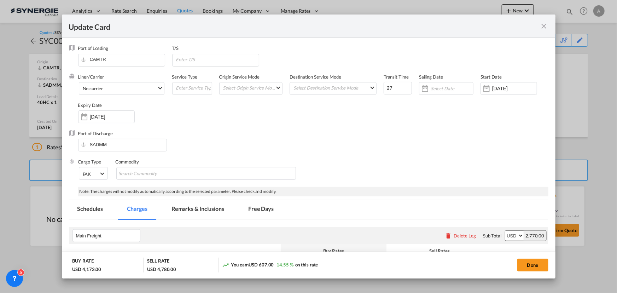
click at [187, 210] on md-tab-item "Remarks & Inclusions" at bounding box center [198, 209] width 70 height 19
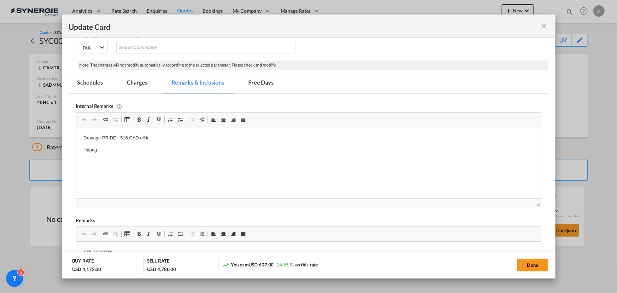
scroll to position [128, 0]
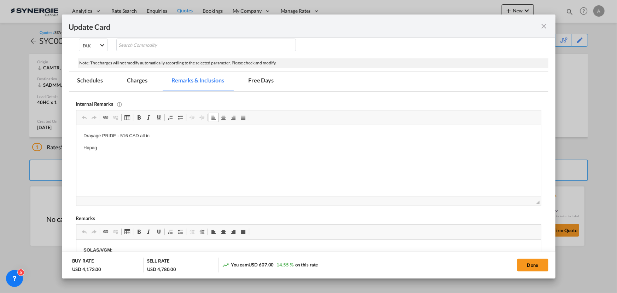
click at [119, 143] on body "Drayage PRIDE - 516 CAD all in Hapag" at bounding box center [308, 153] width 451 height 43
click at [295, 148] on body "Drayage PRIDE - 516 CAD all in Hapag - https://app.frontapp.com/open/cnv_ql5g0j…" at bounding box center [308, 153] width 451 height 43
click at [294, 145] on p "Hapag - https://app.frontapp.com/open/cnv_ql5g0jz?key=WRY1fmfaLFr_eBfrpvYgLR4CQ…" at bounding box center [308, 147] width 451 height 7
click at [129, 83] on md-tab-item "Charges" at bounding box center [136, 81] width 37 height 19
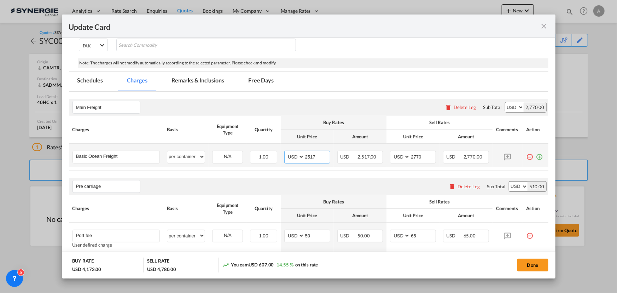
click at [304, 154] on input "2517" at bounding box center [316, 156] width 25 height 11
type input "2430"
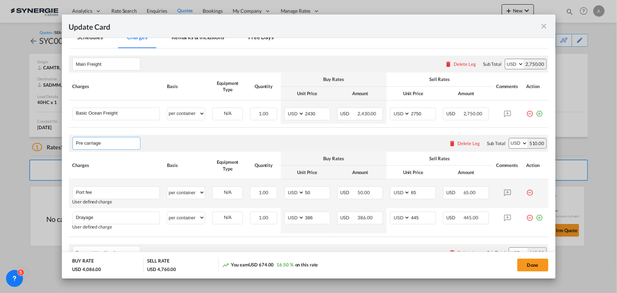
scroll to position [161, 0]
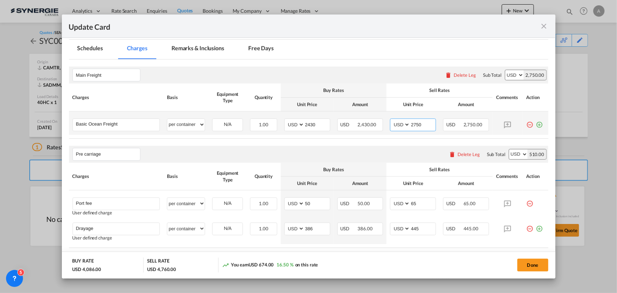
drag, startPoint x: 418, startPoint y: 125, endPoint x: 389, endPoint y: 121, distance: 29.3
click at [390, 121] on md-input-container "AED AFN ALL AMD ANG AOA ARS AUD AWG AZN BAM BBD BDT BGN BHD BIF BMD BND BOB BRL…" at bounding box center [413, 124] width 46 height 13
type input "2730"
click at [531, 262] on button "Done" at bounding box center [532, 264] width 31 height 13
type input "08 Oct 2025"
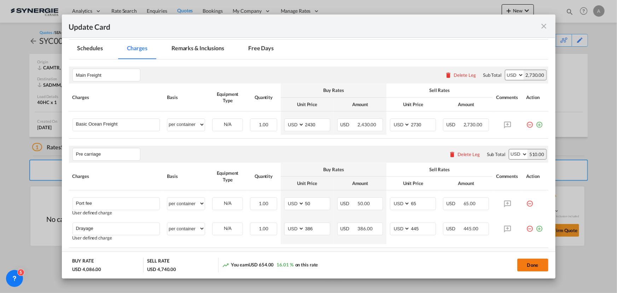
type input "30 Oct 2025"
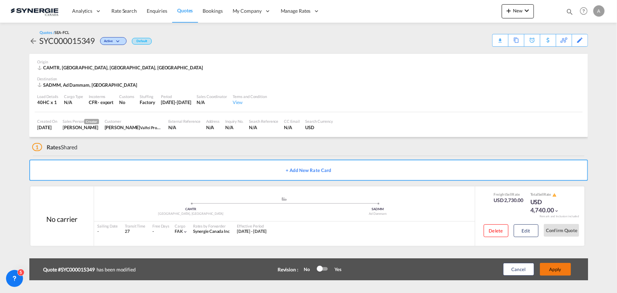
click at [554, 268] on button "Apply" at bounding box center [555, 269] width 31 height 13
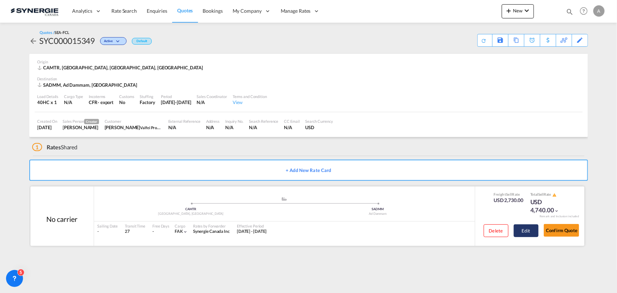
click at [536, 231] on button "Edit" at bounding box center [526, 230] width 25 height 13
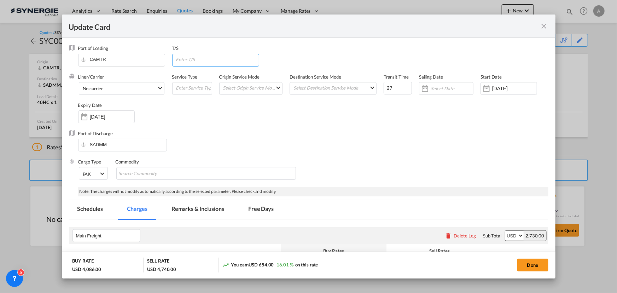
click at [202, 62] on input "Update Card Port ..." at bounding box center [216, 59] width 83 height 11
type input "HAMBURG, JEBEL ALI"
drag, startPoint x: 390, startPoint y: 90, endPoint x: 367, endPoint y: 89, distance: 22.6
click at [369, 90] on div "Liner/Carrier No carrier Atlantic Container Line (ACL) Baker Transport (GB) | D…" at bounding box center [313, 102] width 470 height 57
type input "77"
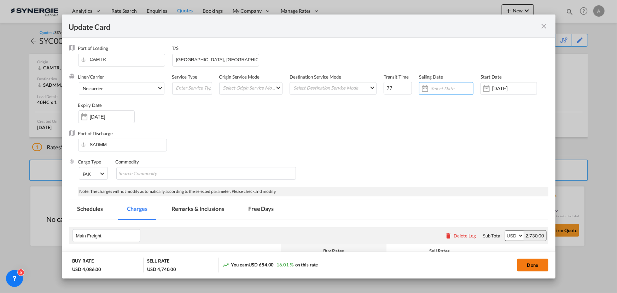
click at [542, 264] on button "Done" at bounding box center [532, 264] width 31 height 13
type input "08 Oct 2025"
type input "30 Oct 2025"
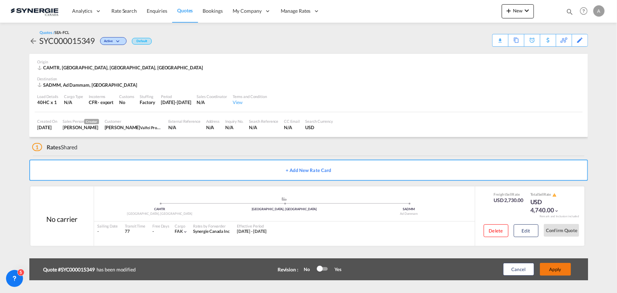
click at [565, 269] on button "Apply" at bounding box center [555, 269] width 31 height 13
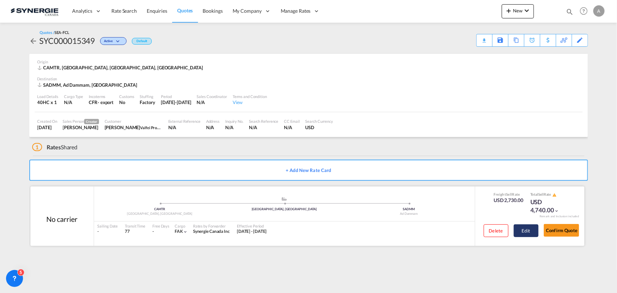
click at [518, 226] on button "Edit" at bounding box center [526, 230] width 25 height 13
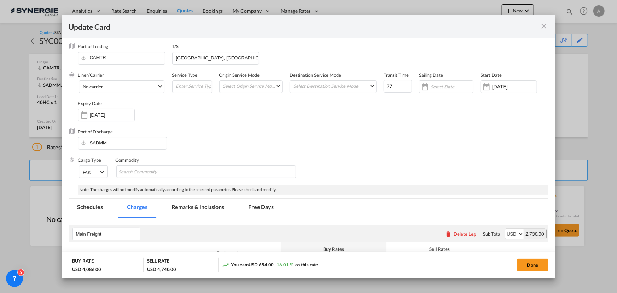
scroll to position [0, 0]
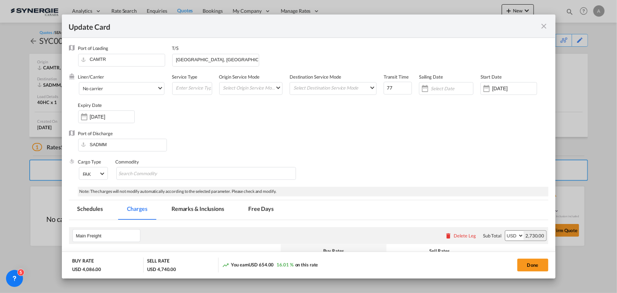
click at [542, 25] on md-icon "icon-close fg-AAA8AD m-0 pointer" at bounding box center [544, 26] width 8 height 8
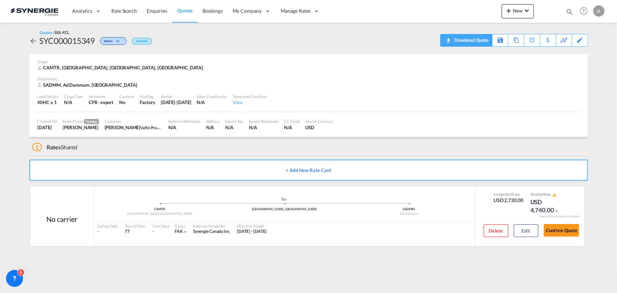
click at [483, 41] on div "Download Quote" at bounding box center [471, 39] width 36 height 11
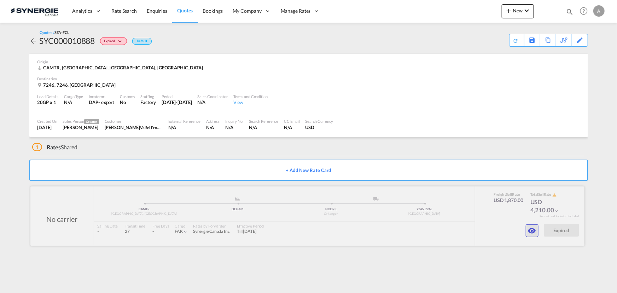
click at [532, 231] on md-icon "icon-eye" at bounding box center [532, 230] width 8 height 8
click at [531, 230] on md-icon "icon-eye" at bounding box center [532, 230] width 8 height 8
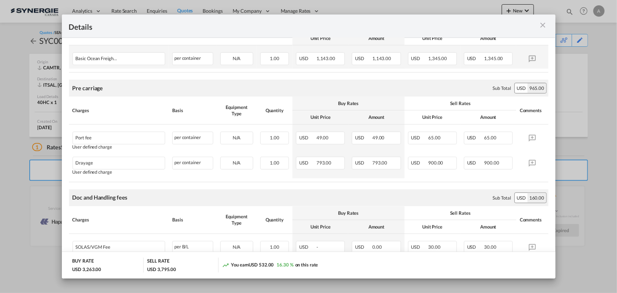
scroll to position [193, 0]
